Goal: Use online tool/utility: Utilize a website feature to perform a specific function

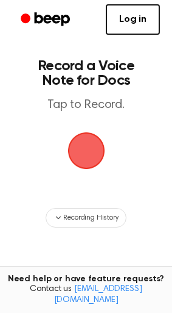
click at [94, 150] on span "button" at bounding box center [86, 150] width 51 height 51
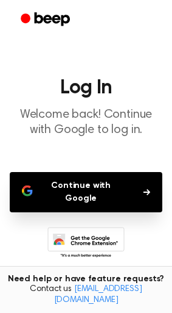
click at [107, 193] on button "Continue with Google" at bounding box center [86, 192] width 153 height 40
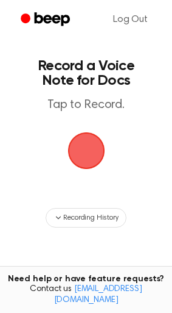
click at [92, 155] on span "button" at bounding box center [85, 150] width 41 height 41
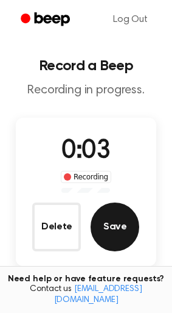
click at [111, 236] on button "Save" at bounding box center [115, 226] width 49 height 49
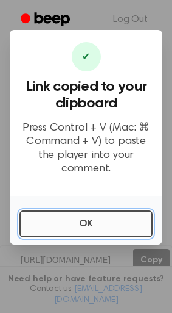
click at [116, 227] on button "OK" at bounding box center [85, 223] width 133 height 27
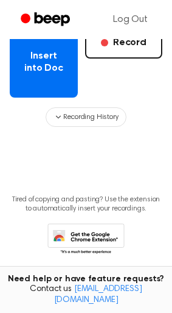
scroll to position [79, 0]
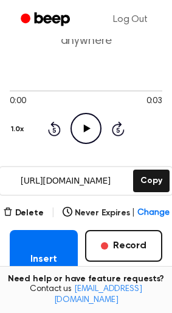
drag, startPoint x: 49, startPoint y: 253, endPoint x: -429, endPoint y: 197, distance: 481.6
click at [0, 197] on html "Log Out Your Recording is Ready Copy the link and paste it anywhere 0:00 0:03 1…" at bounding box center [86, 227] width 172 height 612
drag, startPoint x: 41, startPoint y: 236, endPoint x: -326, endPoint y: 168, distance: 373.1
click at [0, 168] on html "Log Out Your Recording is Ready Copy the link and paste it anywhere 0:00 0:03 1…" at bounding box center [86, 227] width 172 height 612
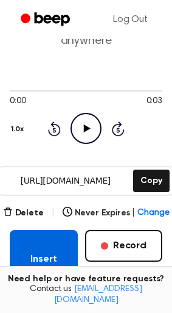
click at [55, 251] on button "Insert into Doc" at bounding box center [44, 265] width 68 height 71
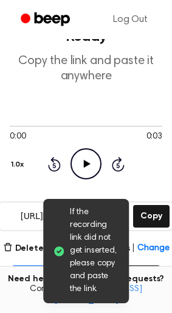
scroll to position [68, 0]
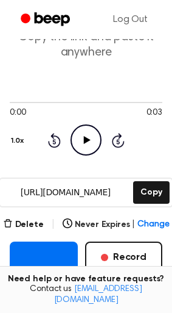
click at [86, 129] on icon "Play Audio" at bounding box center [86, 139] width 31 height 31
click at [86, 129] on icon "Pause Audio" at bounding box center [86, 139] width 31 height 31
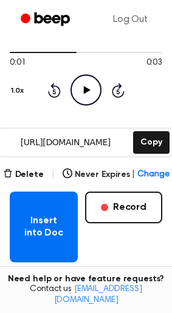
scroll to position [203, 0]
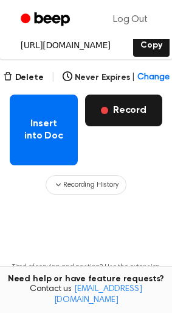
click at [130, 94] on button "Record" at bounding box center [123, 110] width 77 height 32
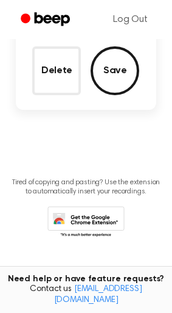
scroll to position [88, 0]
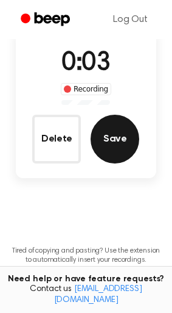
click at [119, 138] on button "Save" at bounding box center [115, 139] width 49 height 49
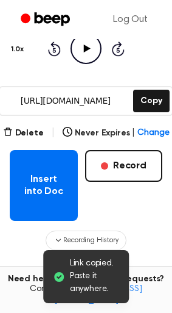
scroll to position [203, 0]
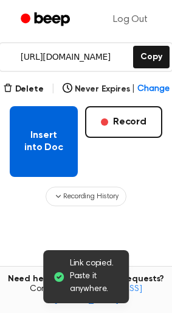
click at [39, 132] on button "Insert into Doc" at bounding box center [44, 141] width 68 height 71
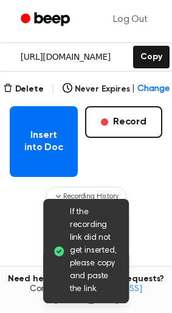
click at [144, 186] on div "Recording History" at bounding box center [86, 195] width 153 height 19
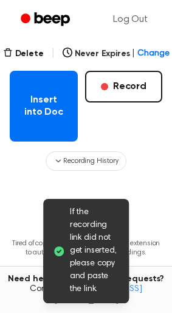
scroll to position [214, 0]
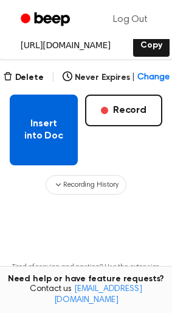
click at [50, 143] on button "Insert into Doc" at bounding box center [44, 129] width 68 height 71
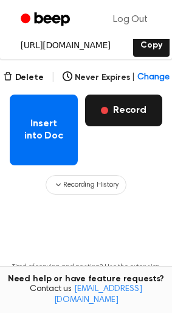
click at [112, 101] on button "Record" at bounding box center [123, 110] width 77 height 32
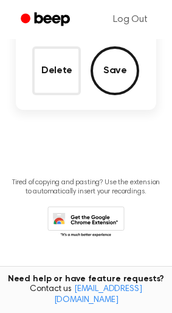
scroll to position [88, 0]
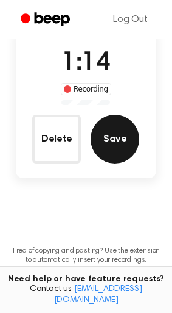
click at [107, 126] on button "Save" at bounding box center [115, 139] width 49 height 49
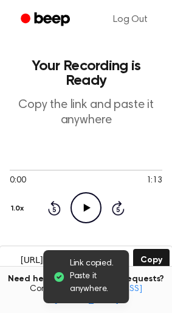
click at [86, 192] on icon "Play Audio" at bounding box center [86, 207] width 31 height 31
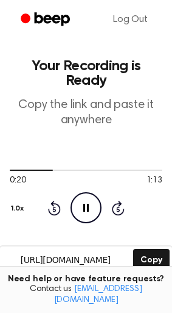
click at [46, 191] on div "0:20 1:13 1.0x Rewind 5 seconds Pause Audio Skip 5 seconds" at bounding box center [86, 194] width 153 height 58
click at [68, 197] on div "Rewind 5 seconds Pause Audio Skip 5 seconds" at bounding box center [86, 207] width 77 height 31
click at [59, 200] on icon at bounding box center [54, 207] width 13 height 15
drag, startPoint x: 59, startPoint y: 196, endPoint x: 55, endPoint y: 187, distance: 9.3
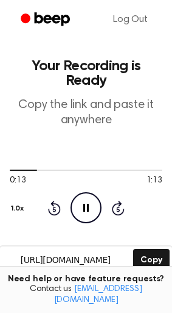
click at [55, 200] on icon "Rewind 5 seconds" at bounding box center [54, 208] width 13 height 16
click at [58, 200] on icon "Rewind 5 seconds" at bounding box center [54, 208] width 13 height 16
click at [55, 207] on icon at bounding box center [54, 209] width 3 height 5
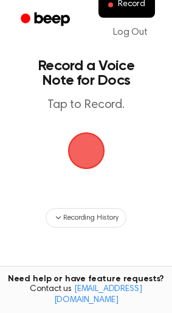
click at [87, 160] on span "button" at bounding box center [85, 150] width 41 height 41
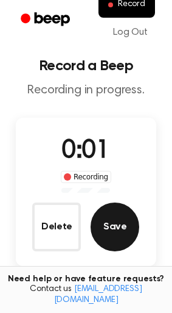
click at [119, 230] on button "Save" at bounding box center [115, 226] width 49 height 49
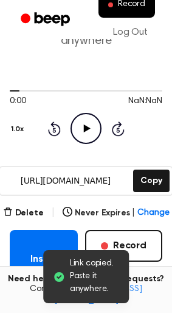
scroll to position [11, 0]
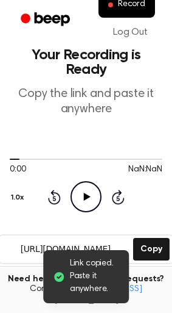
click at [22, 275] on button "Delete" at bounding box center [23, 281] width 41 height 13
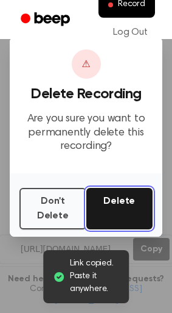
click at [105, 205] on button "Delete" at bounding box center [120, 208] width 67 height 41
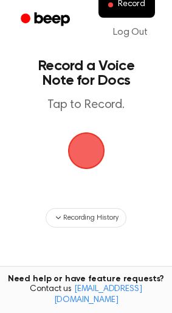
click at [83, 136] on span "button" at bounding box center [86, 151] width 40 height 40
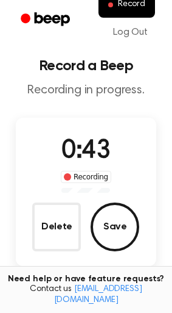
click at [83, 138] on span "0:43" at bounding box center [86, 151] width 49 height 26
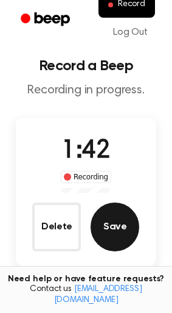
click at [112, 211] on button "Save" at bounding box center [115, 226] width 49 height 49
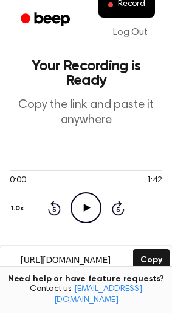
click at [15, 76] on header "Your Recording is Ready Copy the link and paste it anywhere" at bounding box center [86, 92] width 153 height 69
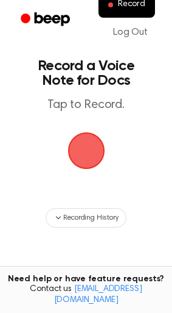
click at [91, 140] on span "button" at bounding box center [86, 150] width 34 height 34
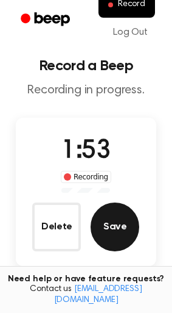
click at [93, 220] on button "Save" at bounding box center [115, 226] width 49 height 49
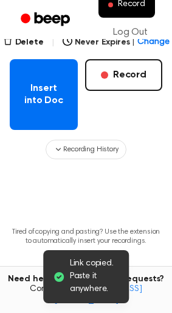
scroll to position [271, 0]
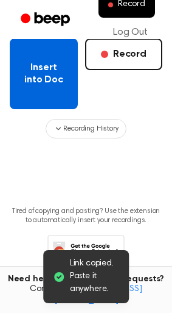
click at [62, 82] on button "Insert into Doc" at bounding box center [44, 73] width 68 height 71
